Goal: Information Seeking & Learning: Learn about a topic

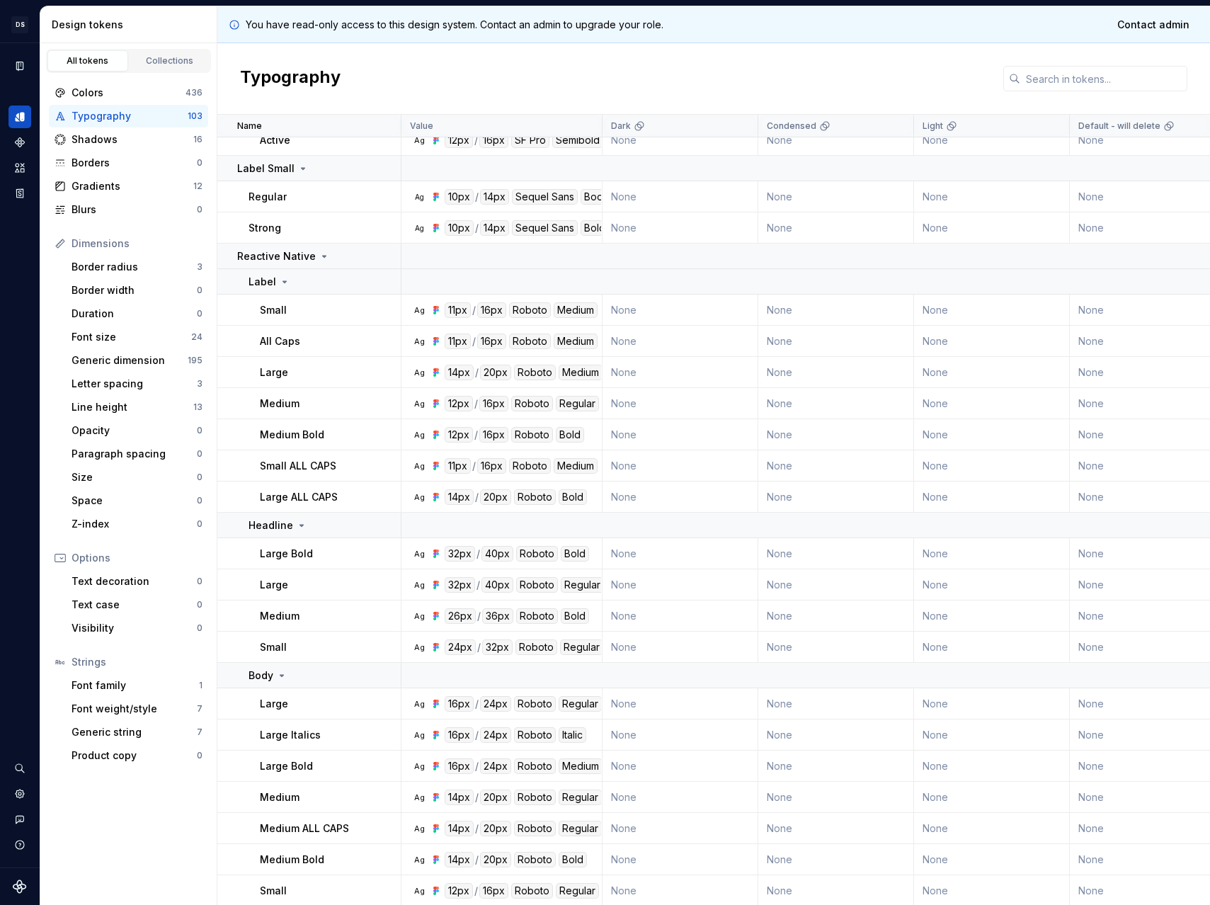
scroll to position [1237, 0]
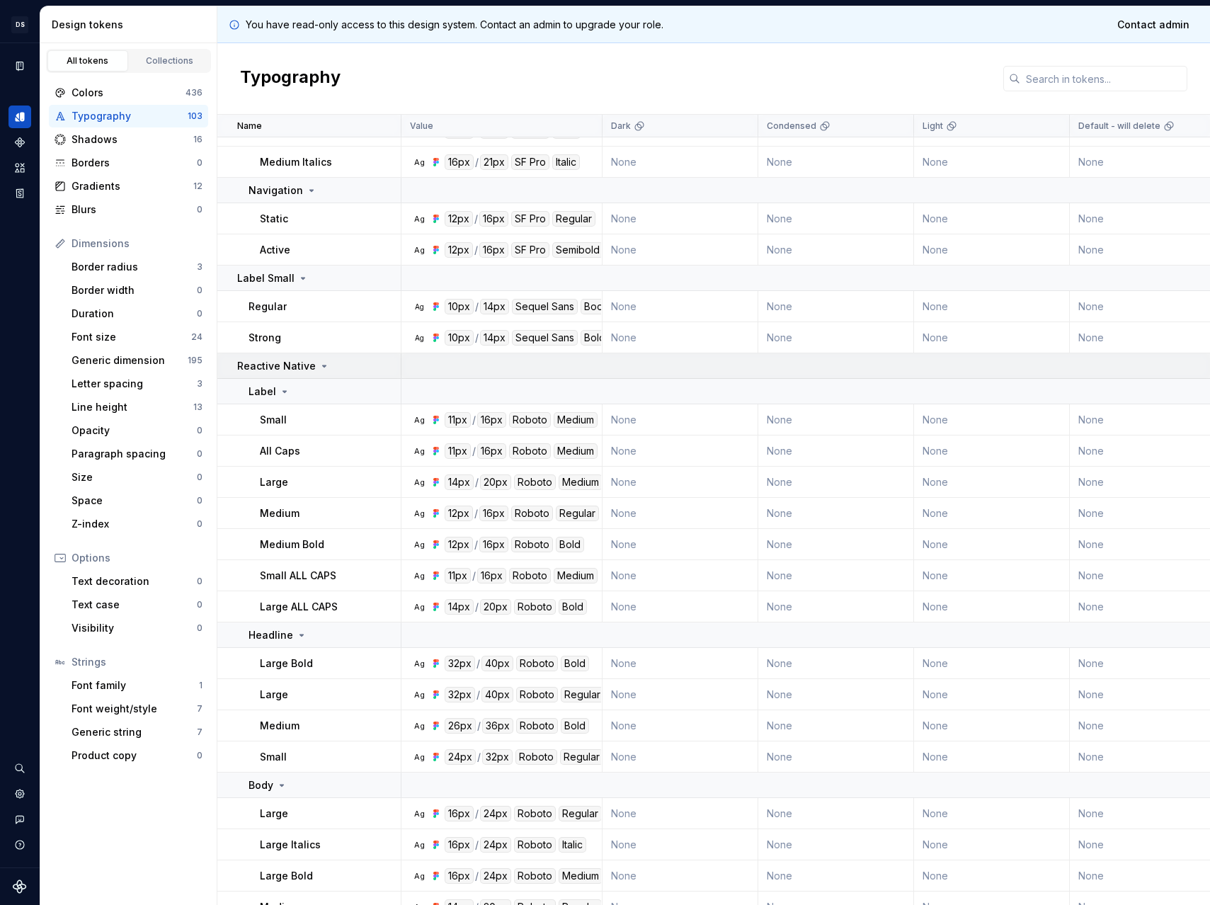
click at [284, 360] on p "Reactive Native" at bounding box center [276, 366] width 79 height 14
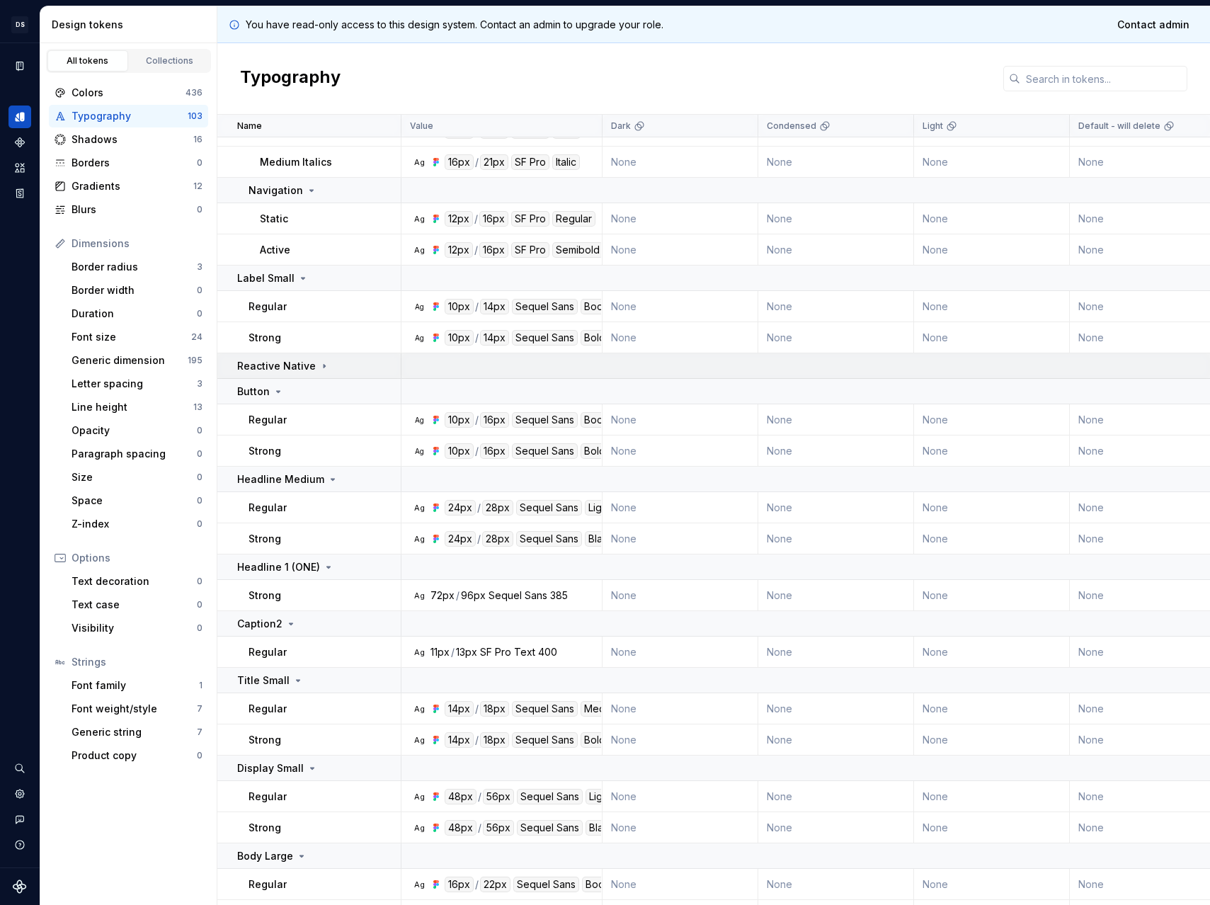
click at [285, 361] on p "Reactive Native" at bounding box center [276, 366] width 79 height 14
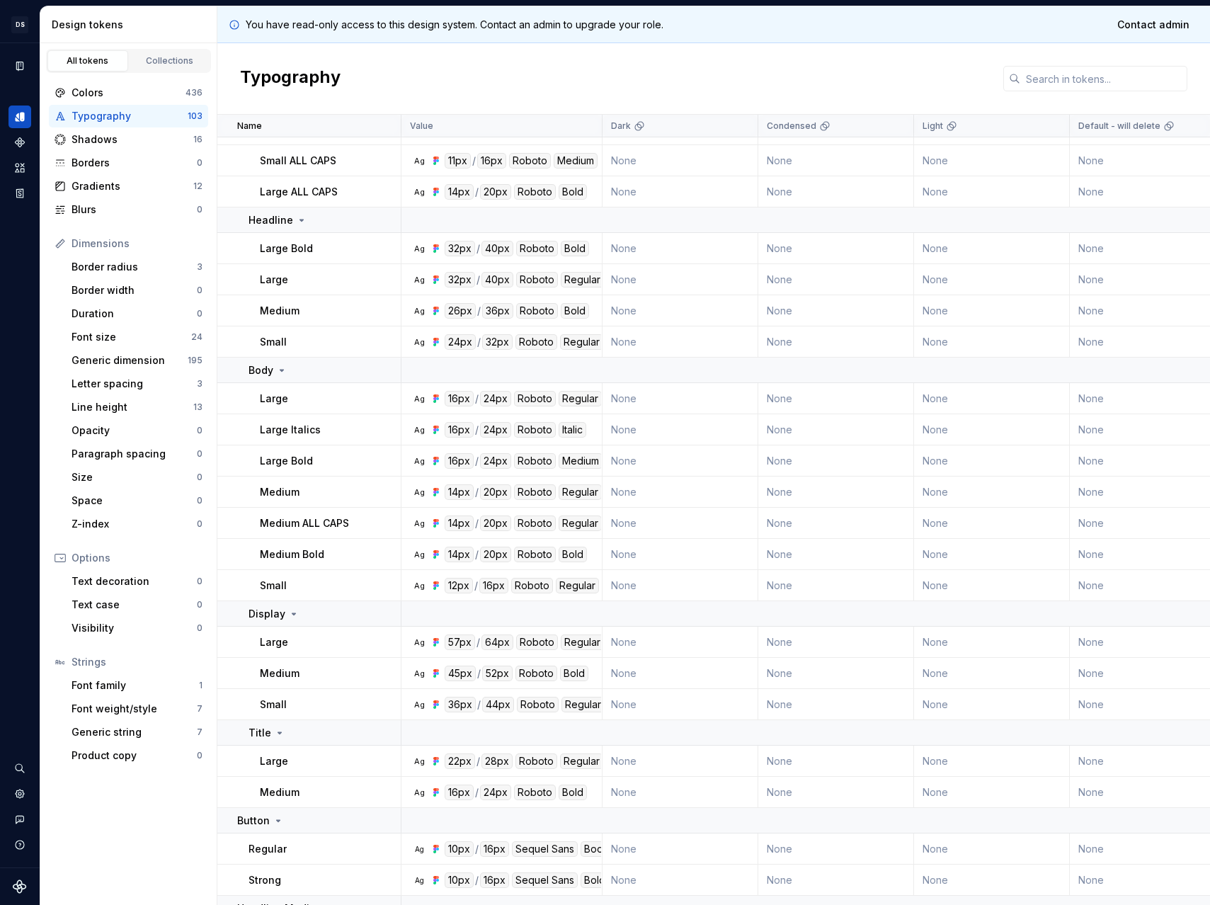
scroll to position [1662, 0]
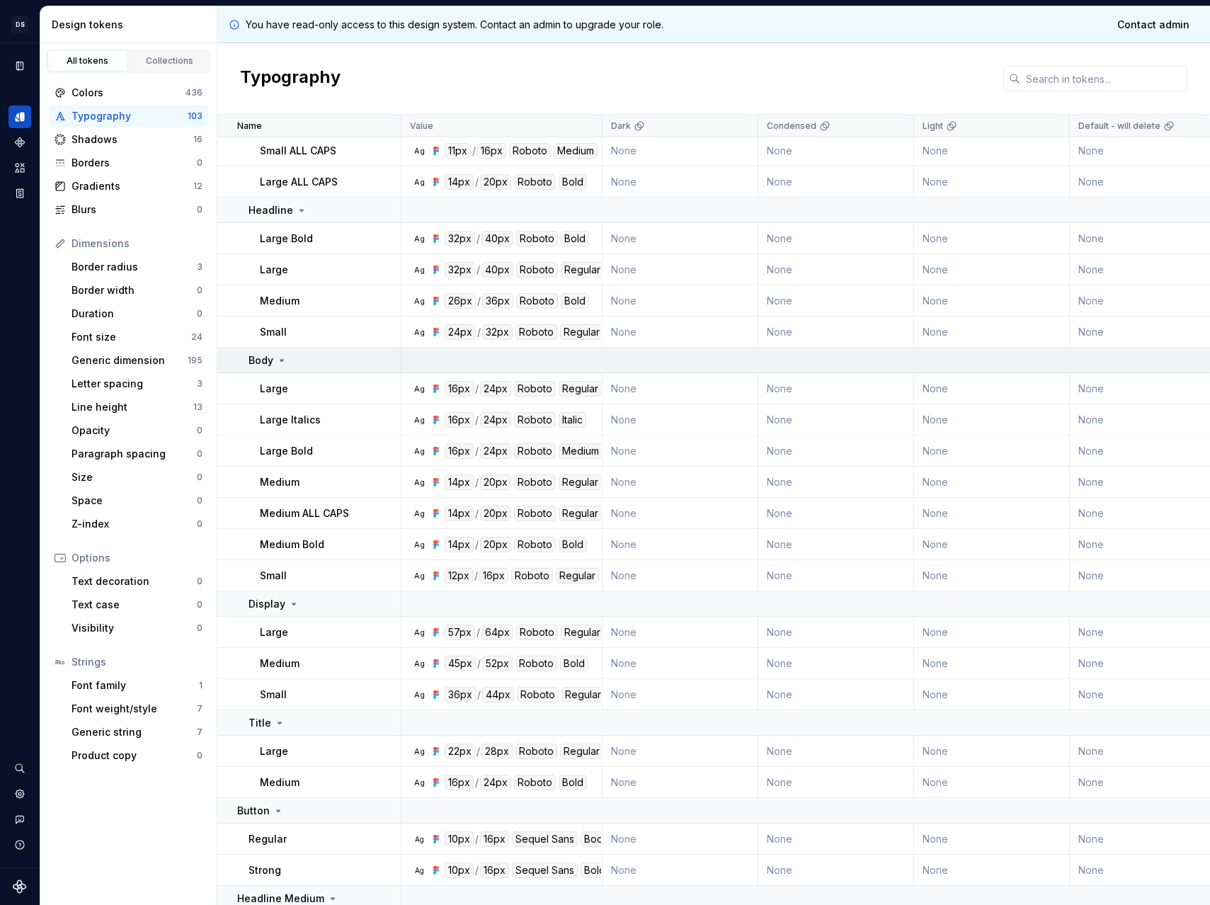
click at [268, 363] on p "Body" at bounding box center [261, 360] width 25 height 14
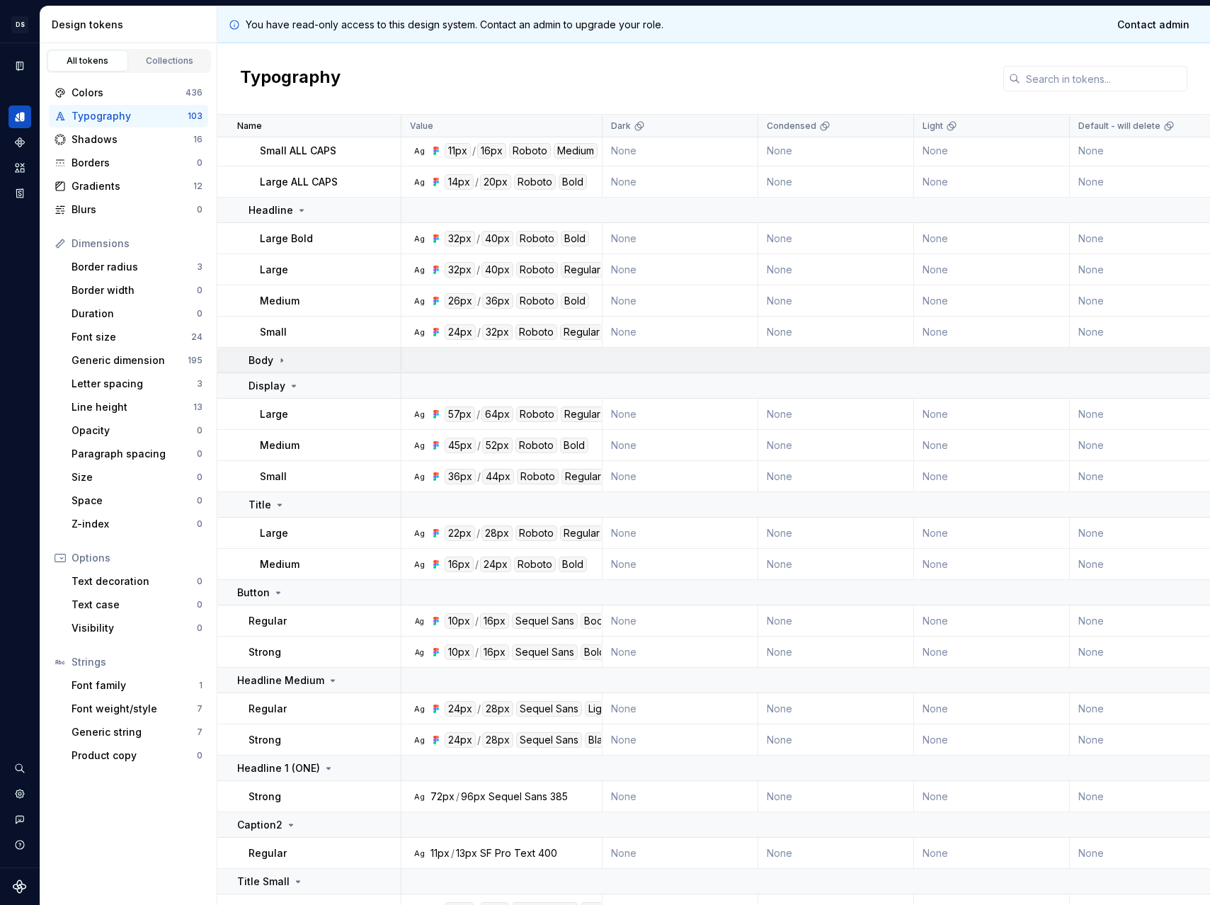
click at [281, 361] on icon at bounding box center [281, 360] width 1 height 4
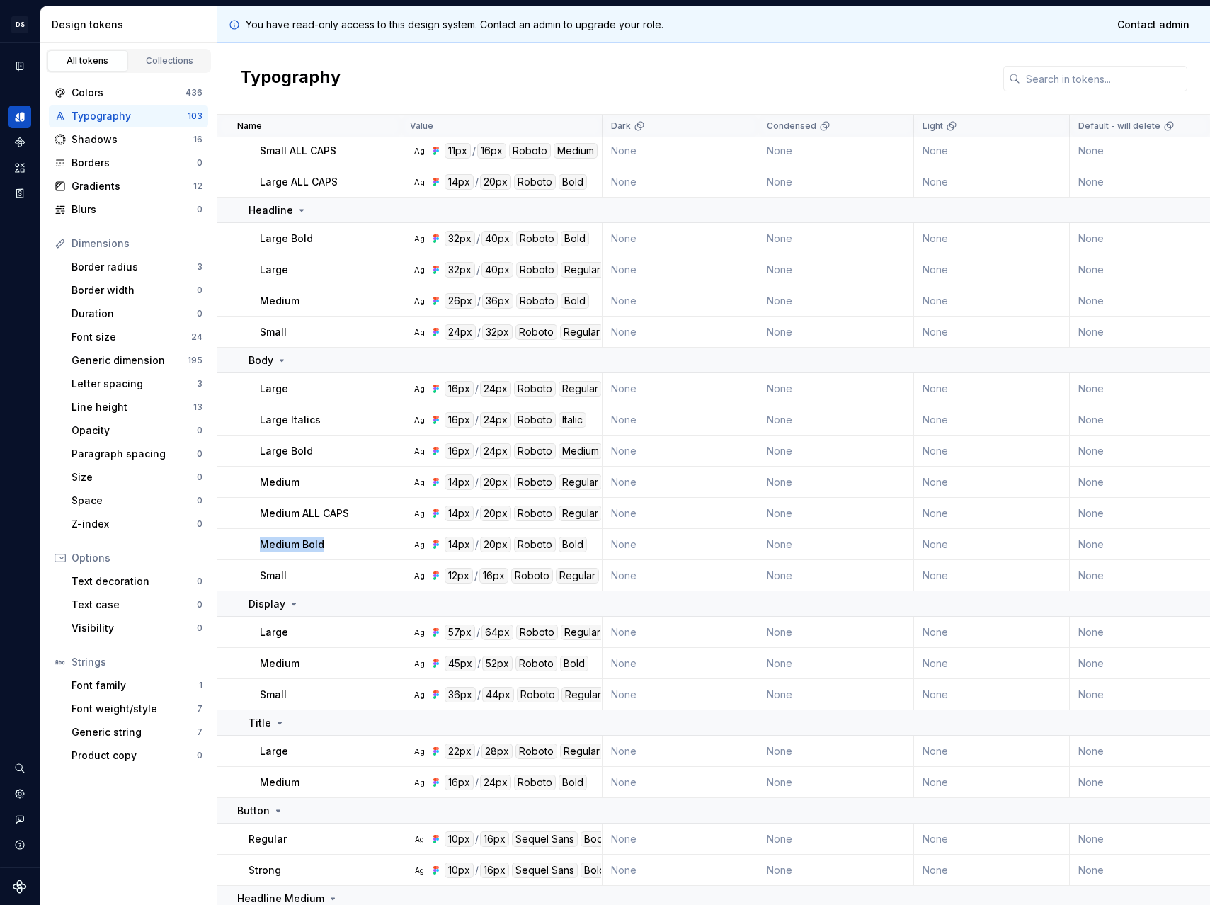
drag, startPoint x: 263, startPoint y: 543, endPoint x: 320, endPoint y: 543, distance: 57.4
click at [320, 543] on p "Medium Bold" at bounding box center [292, 545] width 64 height 14
click at [329, 365] on div "Body" at bounding box center [325, 360] width 152 height 14
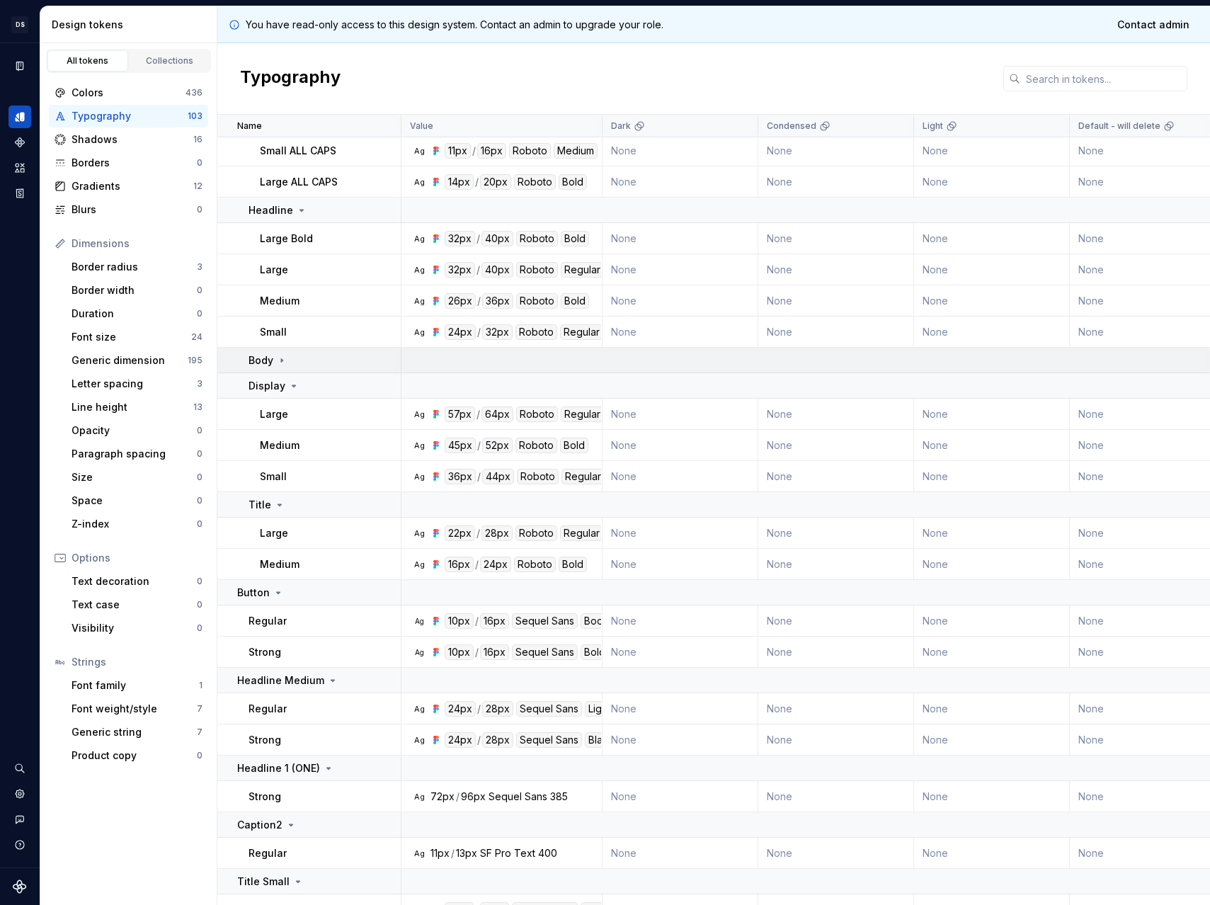
click at [329, 365] on div "Body" at bounding box center [325, 360] width 152 height 14
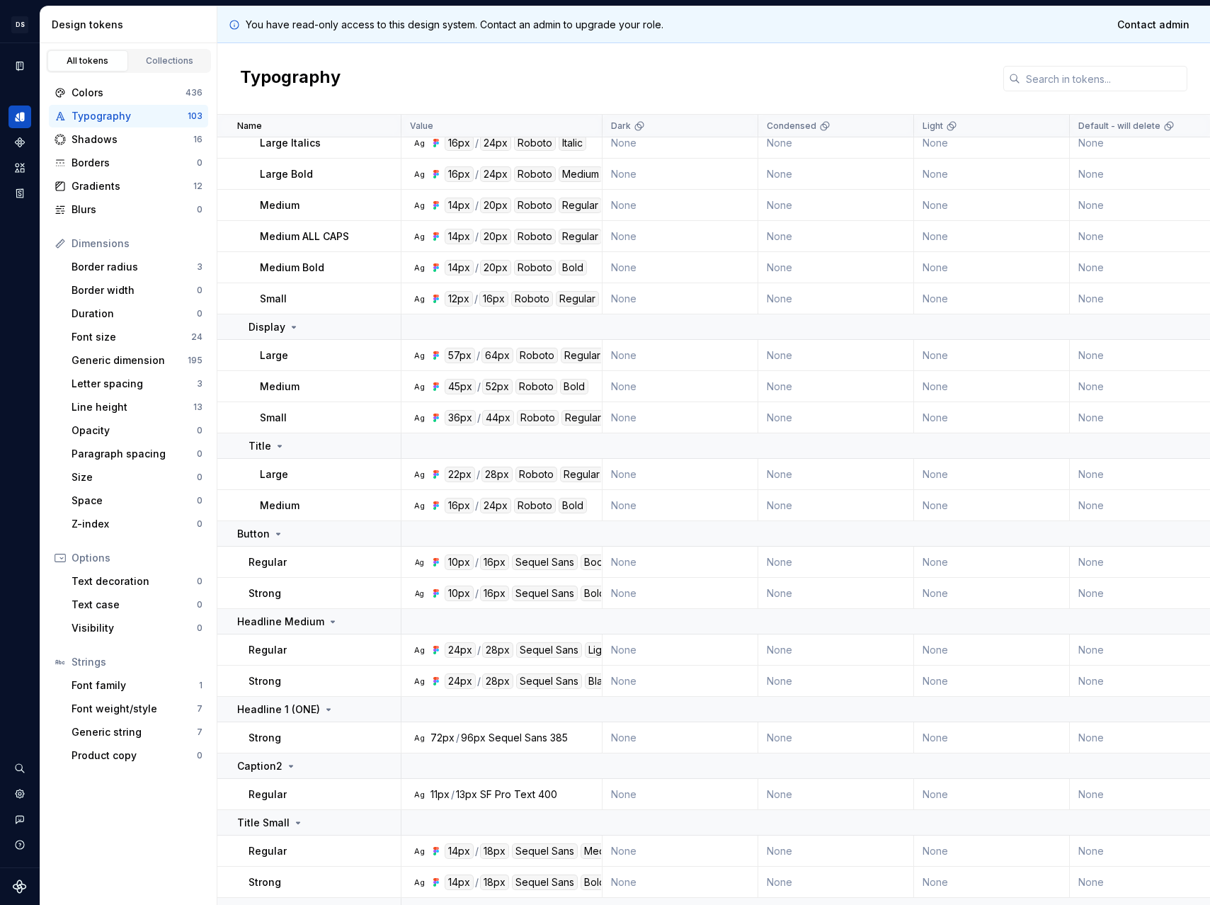
scroll to position [1975, 0]
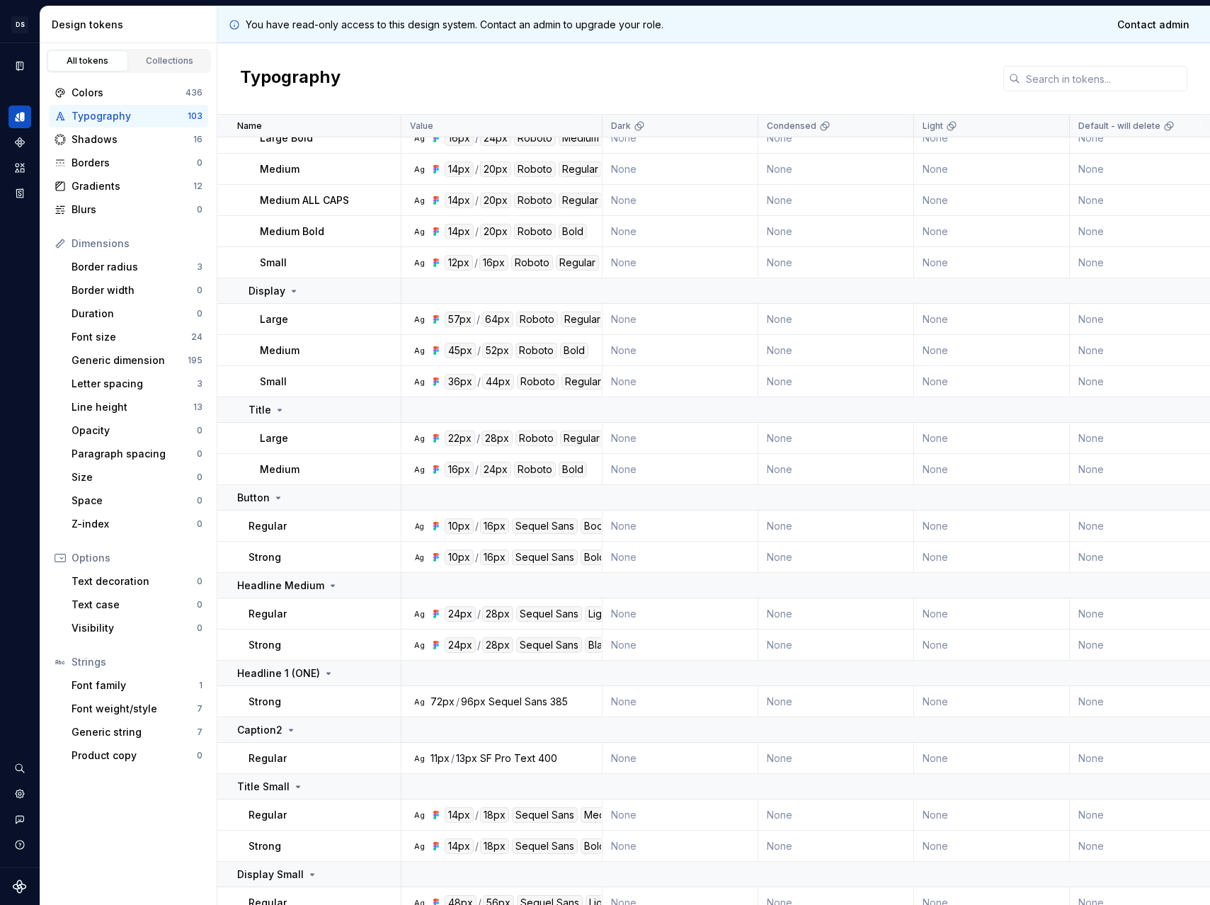
click at [285, 329] on td "Large" at bounding box center [309, 319] width 184 height 31
click at [285, 348] on p "Medium" at bounding box center [280, 351] width 40 height 14
click at [268, 385] on p "Small" at bounding box center [273, 382] width 27 height 14
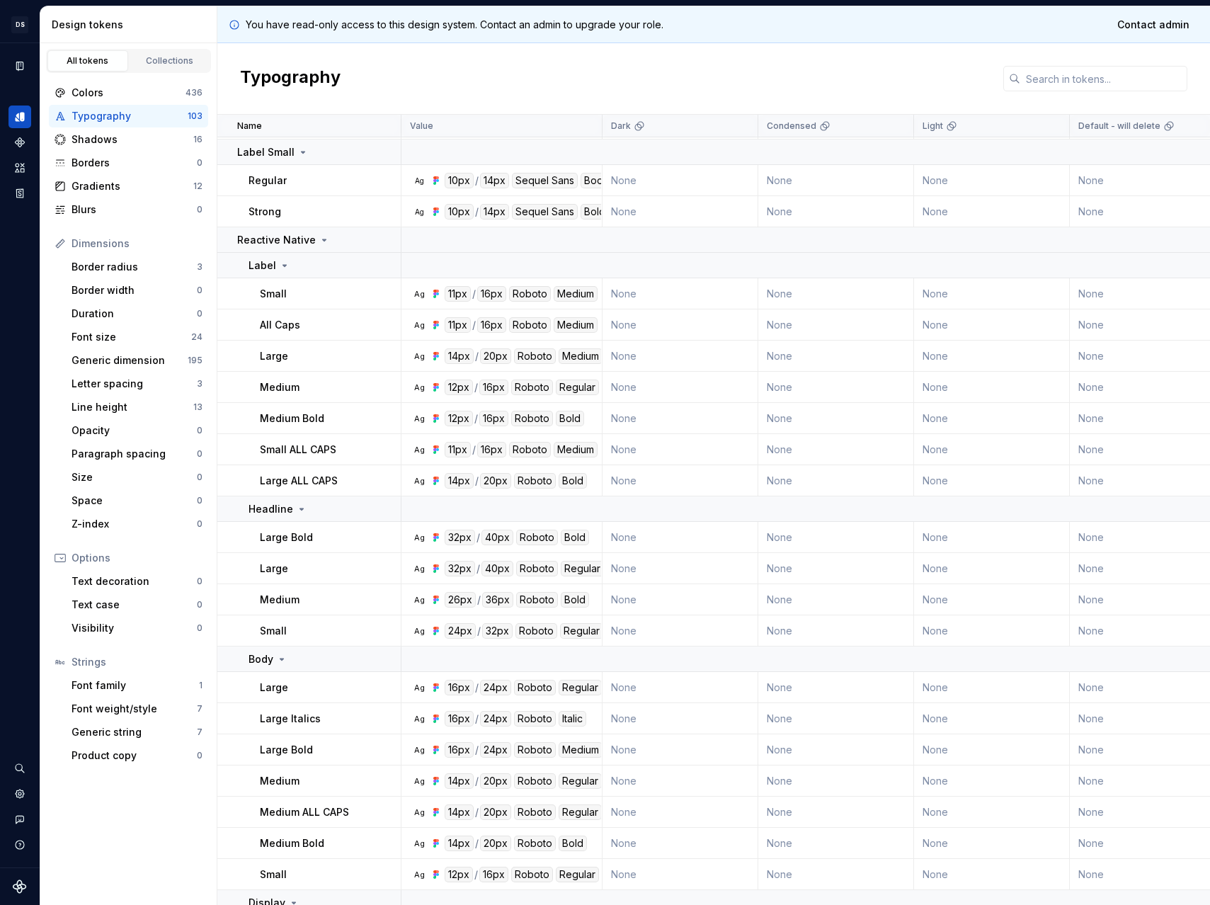
scroll to position [1460, 0]
